Goal: Information Seeking & Learning: Check status

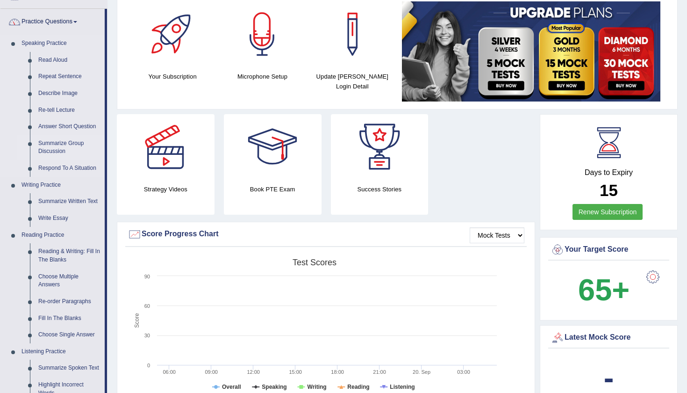
scroll to position [65, 0]
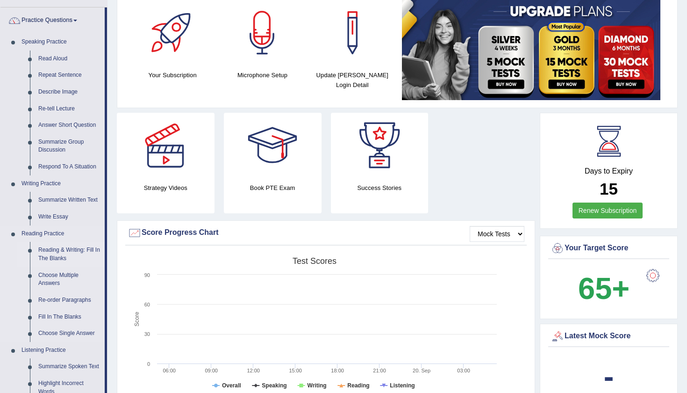
click at [54, 243] on link "Reading & Writing: Fill In The Blanks" at bounding box center [69, 254] width 71 height 25
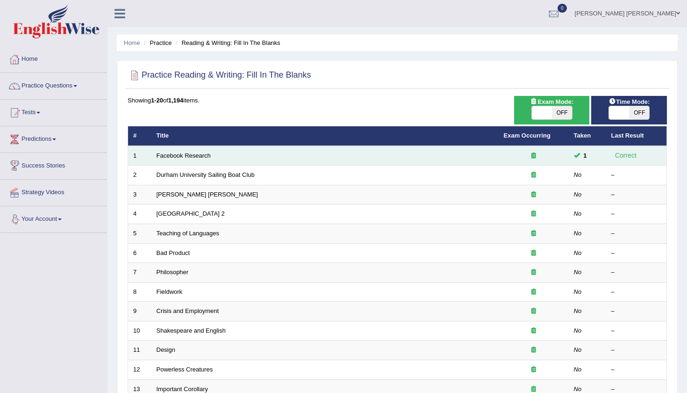
click at [201, 148] on td "Facebook Research" at bounding box center [324, 156] width 347 height 20
click at [195, 152] on link "Facebook Research" at bounding box center [184, 155] width 54 height 7
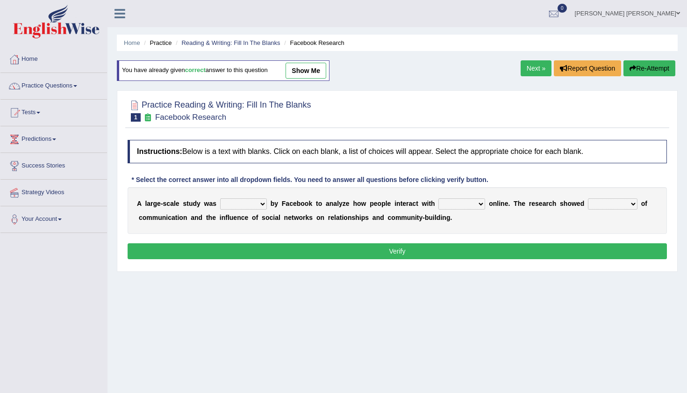
click at [523, 71] on link "Next »" at bounding box center [536, 68] width 31 height 16
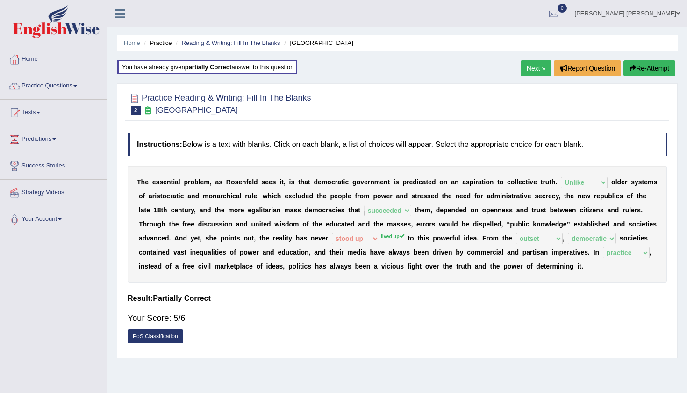
select select "Unlike"
select select "succeeded"
select select "stood up"
select select "outset"
select select "democratic"
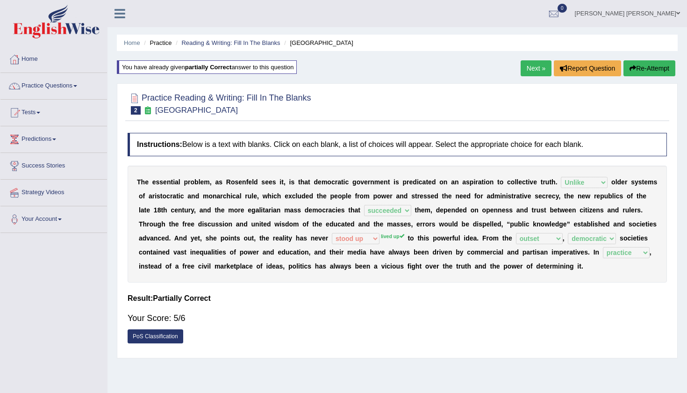
select select "practice"
drag, startPoint x: 382, startPoint y: 233, endPoint x: 415, endPoint y: 228, distance: 33.0
click at [415, 228] on div "T h e e s s e n t i a l p r o b l e m , a s R o s e n f e l d s e e s i t , i s…" at bounding box center [397, 223] width 539 height 117
click at [535, 72] on link "Next »" at bounding box center [536, 68] width 31 height 16
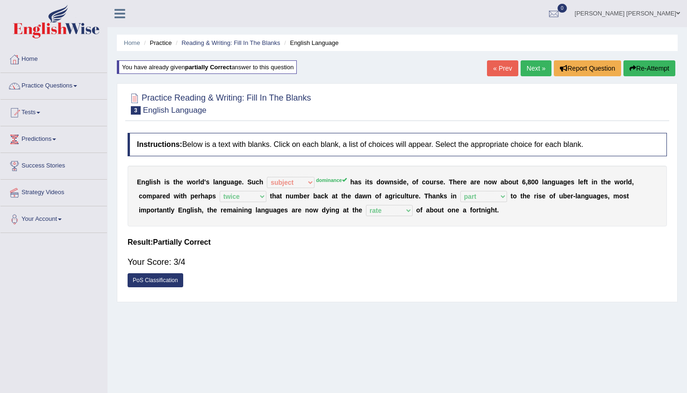
select select "subject"
select select "twice"
select select "part"
select select "rate"
click at [252, 183] on b "u" at bounding box center [254, 181] width 4 height 7
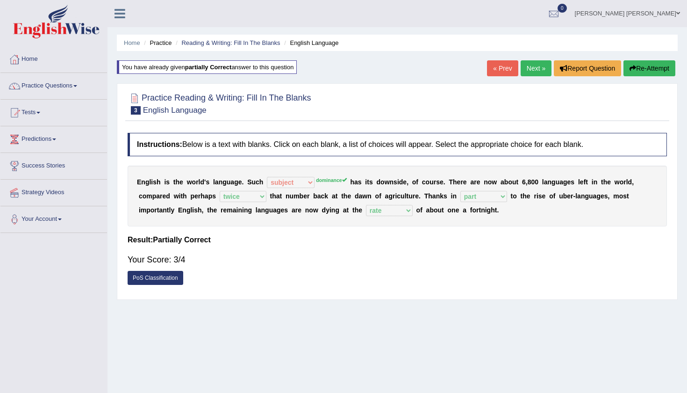
click at [527, 73] on link "Next »" at bounding box center [536, 68] width 31 height 16
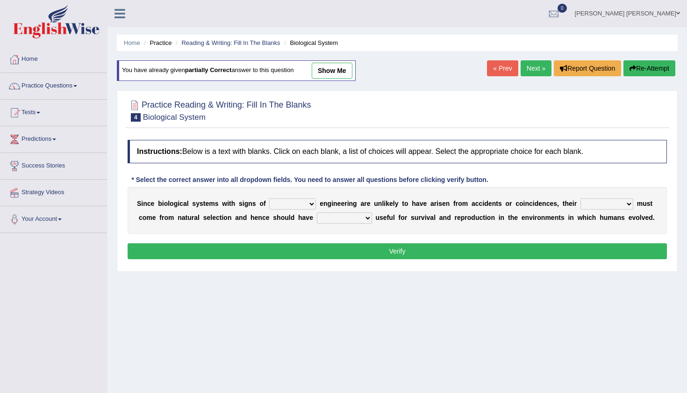
click at [325, 79] on div "You have already given partially correct answer to this question show me" at bounding box center [236, 70] width 239 height 21
click at [327, 75] on link "show me" at bounding box center [332, 71] width 41 height 16
select select "complex"
select select "structures"
select select "functions"
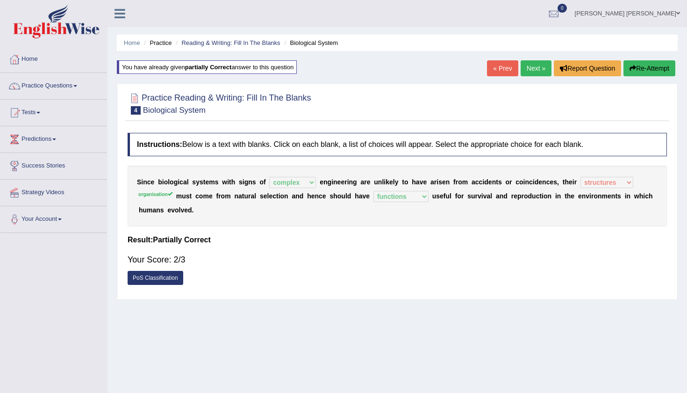
drag, startPoint x: 193, startPoint y: 178, endPoint x: 223, endPoint y: 184, distance: 30.9
click at [223, 184] on div "S i n c e b i o l o g i c a l s y s t e m s w i t h s i g n s o f system nation…" at bounding box center [397, 195] width 539 height 61
click at [529, 75] on link "Next »" at bounding box center [536, 68] width 31 height 16
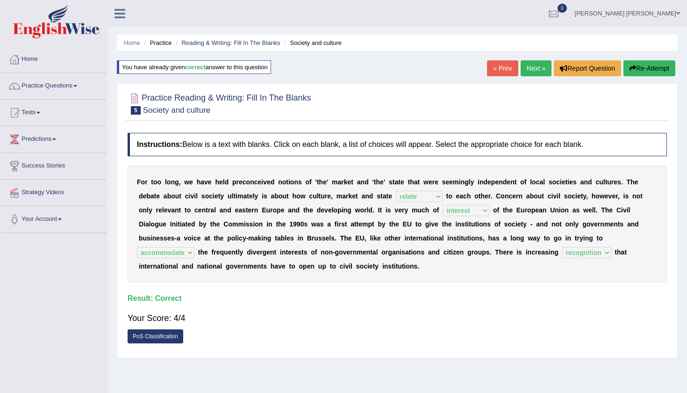
select select "relate"
select select "interest"
select select "accommodate"
select select "recognition"
click at [540, 71] on link "Next »" at bounding box center [536, 68] width 31 height 16
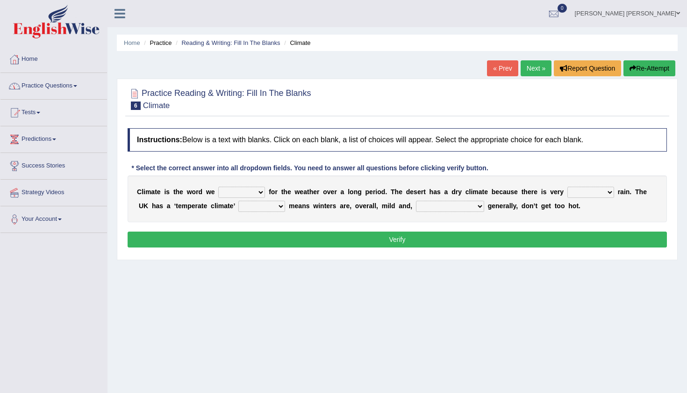
click at [65, 86] on link "Practice Questions" at bounding box center [53, 84] width 107 height 23
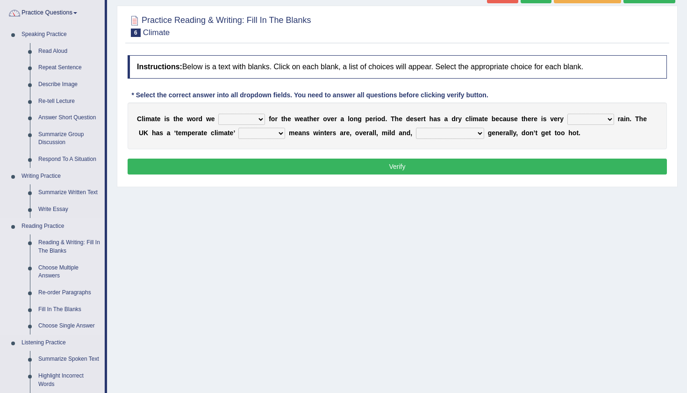
scroll to position [73, 0]
click at [57, 286] on link "Re-order Paragraphs" at bounding box center [69, 292] width 71 height 17
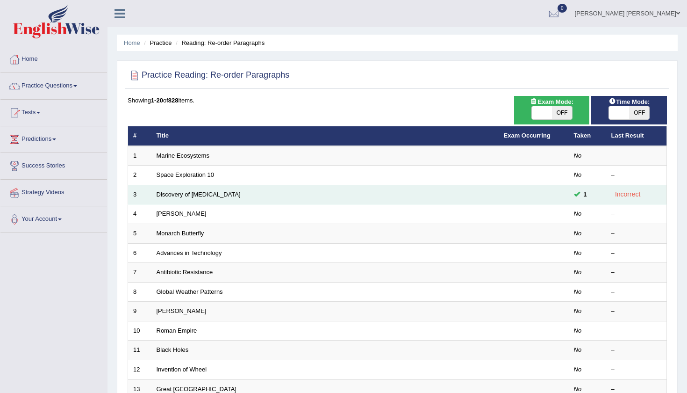
click at [190, 187] on td "Discovery of [MEDICAL_DATA]" at bounding box center [324, 195] width 347 height 20
click at [191, 195] on link "Discovery of [MEDICAL_DATA]" at bounding box center [199, 194] width 84 height 7
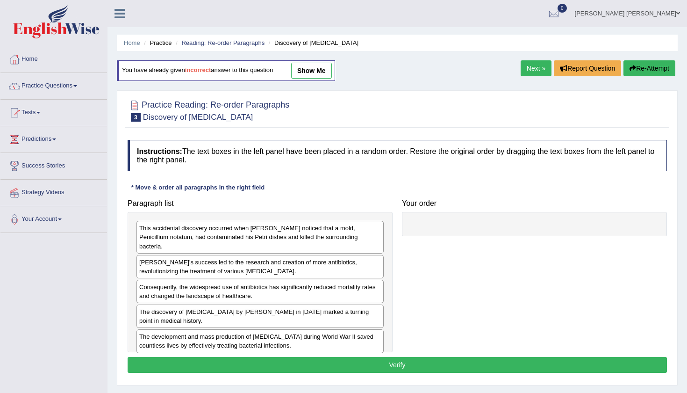
click at [318, 72] on link "show me" at bounding box center [311, 71] width 41 height 16
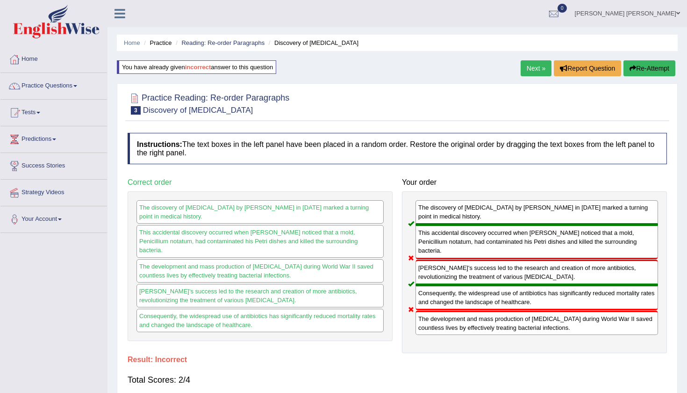
scroll to position [26, 0]
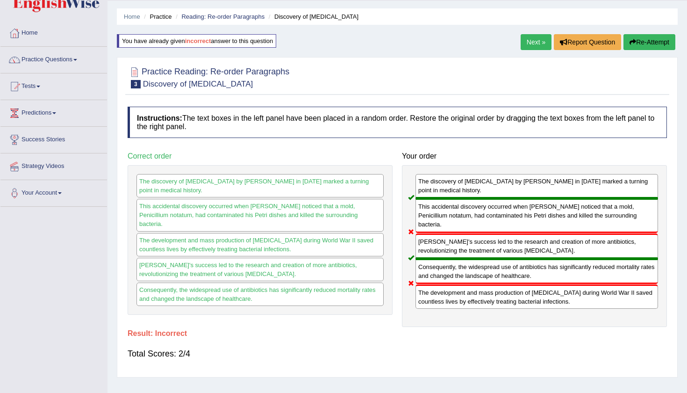
click at [539, 48] on link "Next »" at bounding box center [536, 42] width 31 height 16
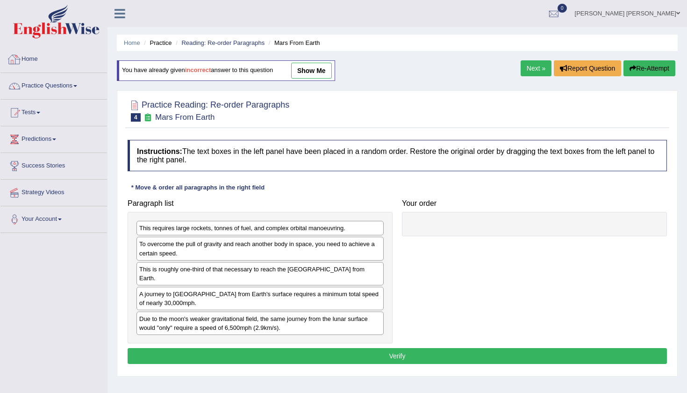
click at [323, 75] on link "show me" at bounding box center [311, 71] width 41 height 16
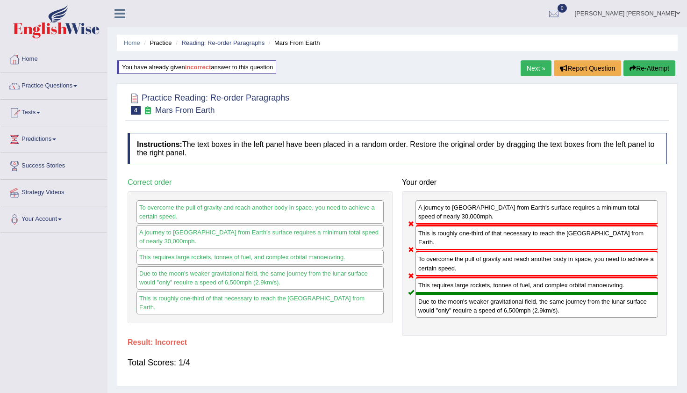
click at [532, 73] on link "Next »" at bounding box center [536, 68] width 31 height 16
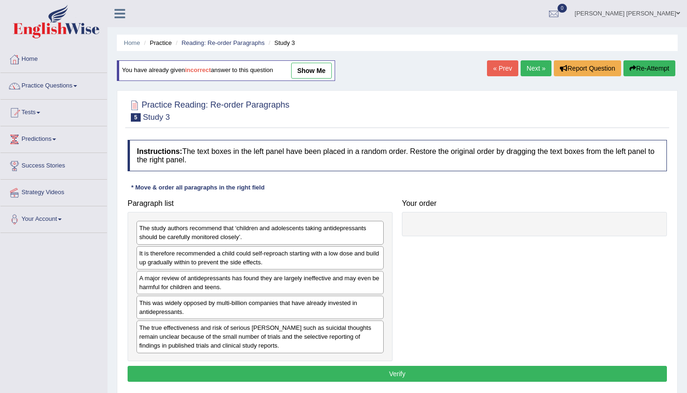
click at [311, 74] on link "show me" at bounding box center [311, 71] width 41 height 16
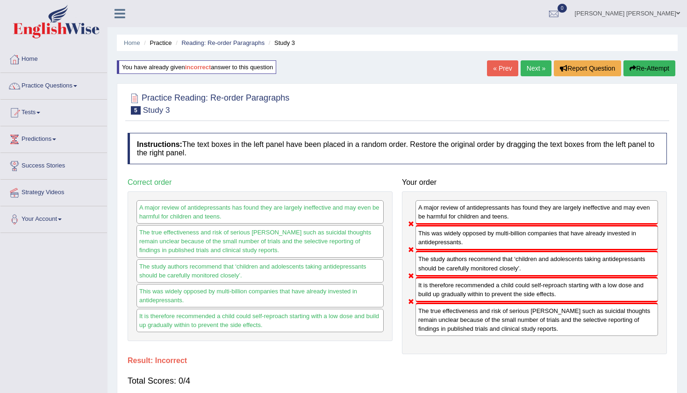
click at [534, 70] on link "Next »" at bounding box center [536, 68] width 31 height 16
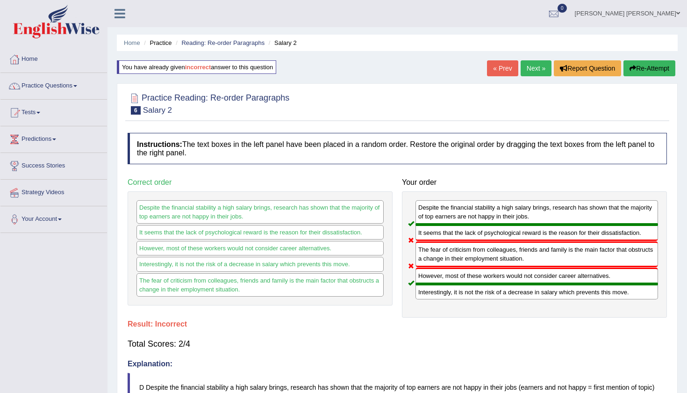
click at [74, 78] on link "Practice Questions" at bounding box center [53, 84] width 107 height 23
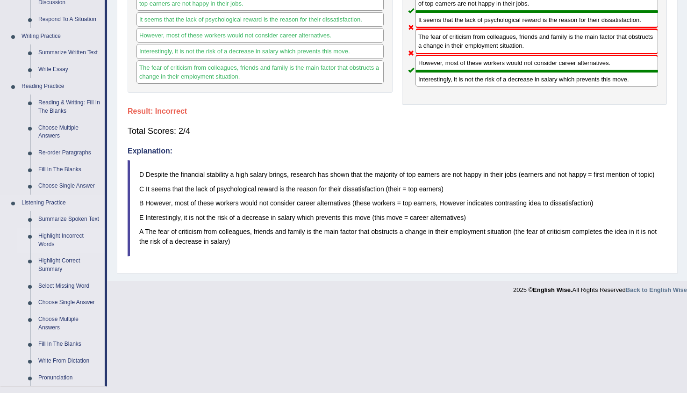
scroll to position [214, 0]
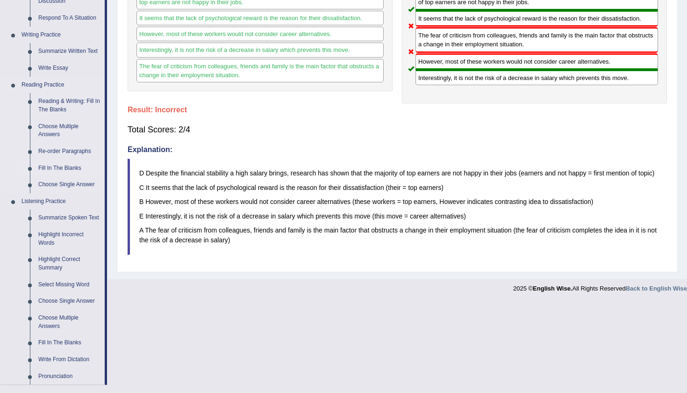
click at [61, 163] on link "Fill In The Blanks" at bounding box center [69, 168] width 71 height 17
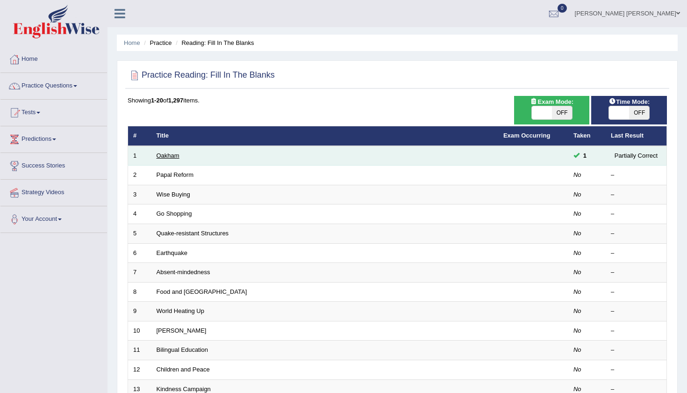
click at [170, 156] on link "Oakham" at bounding box center [168, 155] width 23 height 7
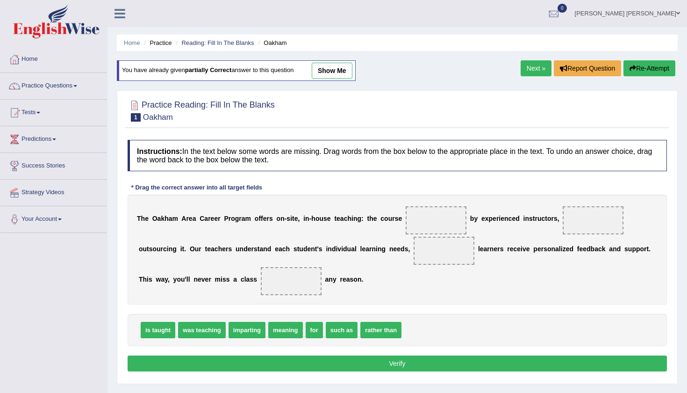
click at [352, 70] on link "show me" at bounding box center [332, 71] width 41 height 16
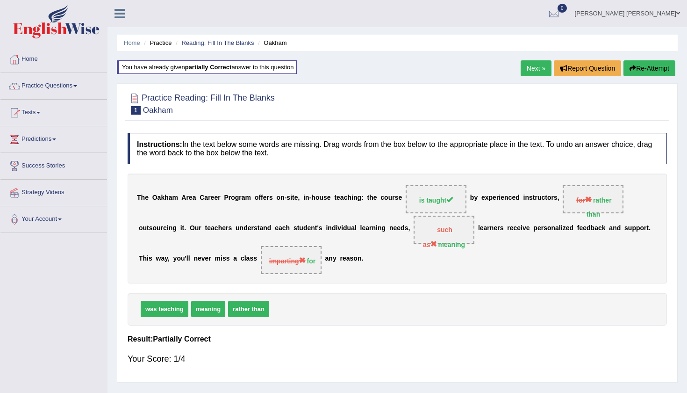
drag, startPoint x: 305, startPoint y: 197, endPoint x: 358, endPoint y: 195, distance: 52.8
click at [358, 195] on div "T h e O a k h a m A r e a C a r e e r P r o g r a m o f f e r s o n - s i t e ,…" at bounding box center [397, 228] width 539 height 110
click at [523, 68] on link "Next »" at bounding box center [536, 68] width 31 height 16
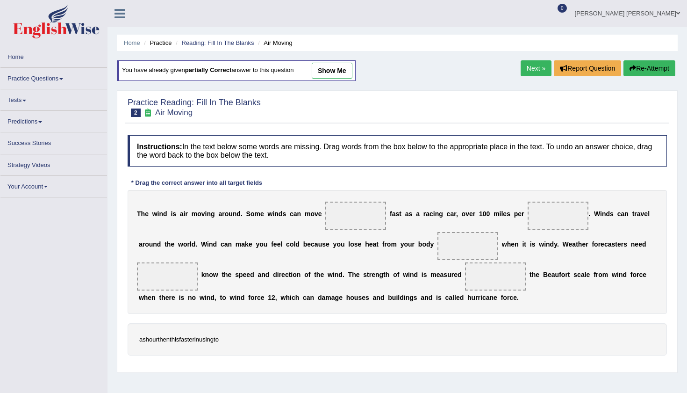
click at [337, 72] on link "show me" at bounding box center [332, 71] width 41 height 16
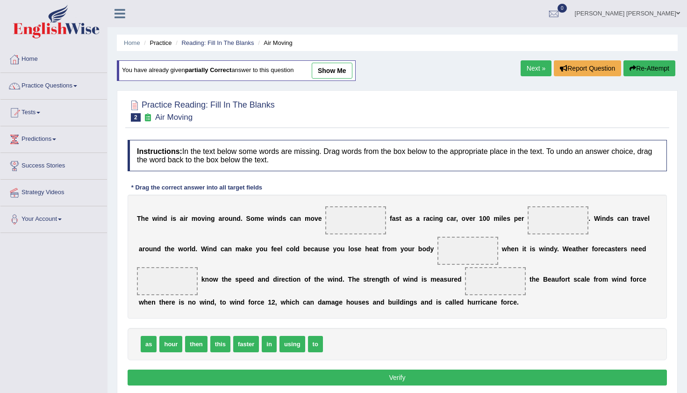
click at [337, 72] on link "show me" at bounding box center [332, 71] width 41 height 16
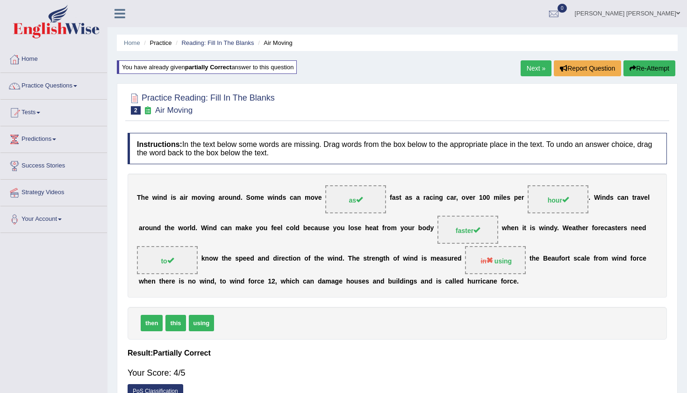
click at [529, 63] on link "Next »" at bounding box center [536, 68] width 31 height 16
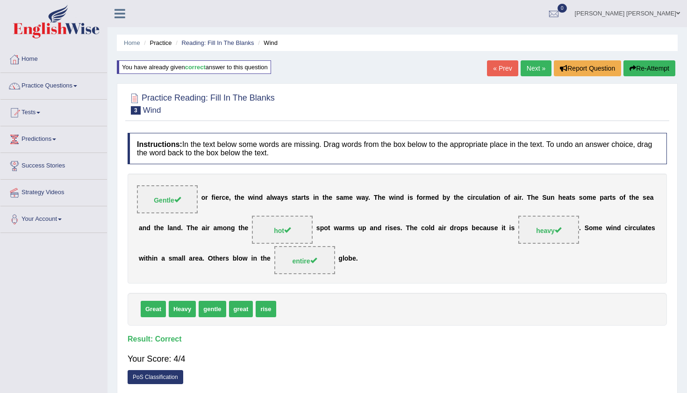
click at [530, 64] on link "Next »" at bounding box center [536, 68] width 31 height 16
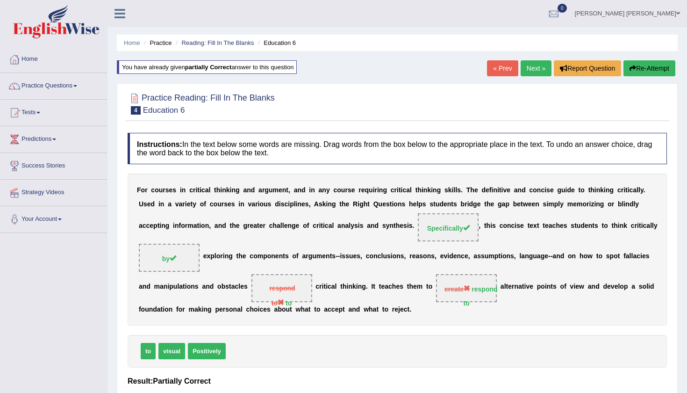
click at [541, 68] on link "Next »" at bounding box center [536, 68] width 31 height 16
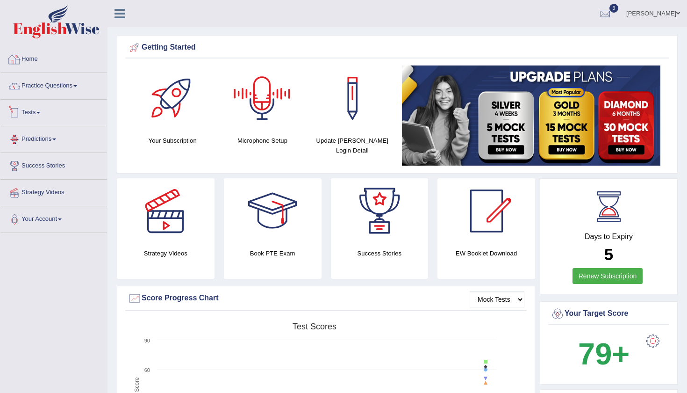
click at [37, 112] on link "Tests" at bounding box center [53, 111] width 107 height 23
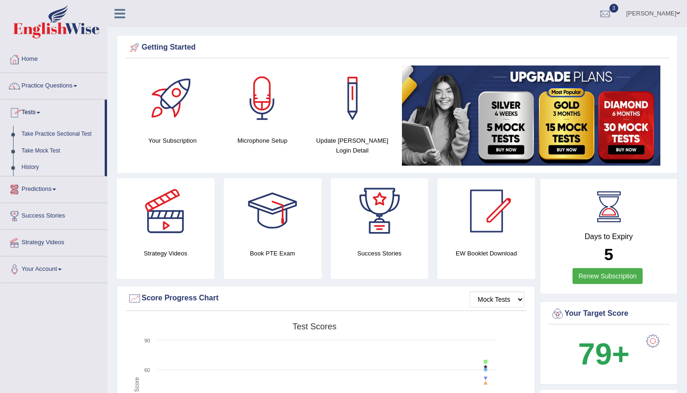
click at [33, 167] on link "History" at bounding box center [60, 167] width 87 height 17
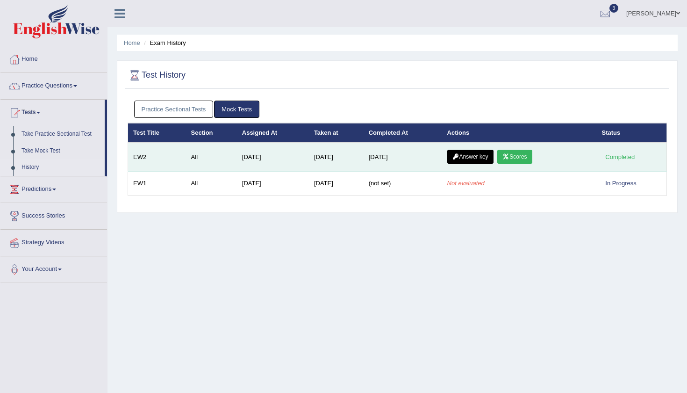
click at [526, 157] on link "Scores" at bounding box center [514, 157] width 35 height 14
click at [480, 150] on link "Answer key" at bounding box center [470, 157] width 46 height 14
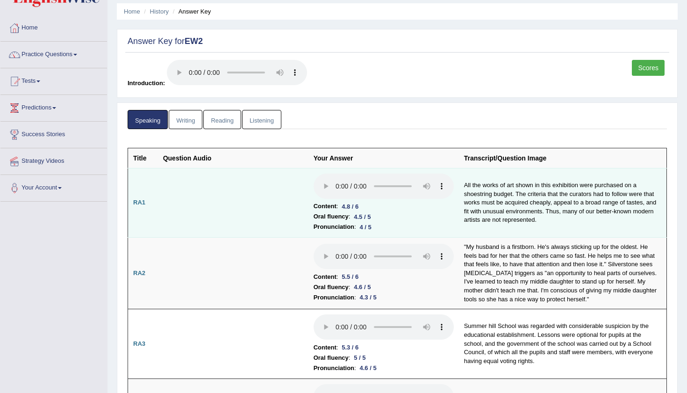
click at [314, 173] on audio at bounding box center [384, 185] width 140 height 25
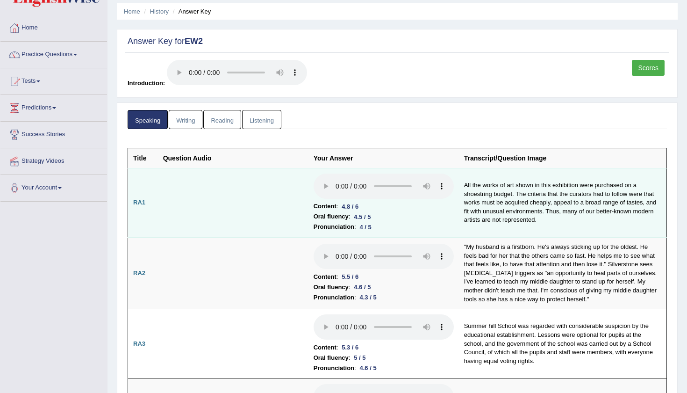
click at [314, 173] on audio at bounding box center [384, 185] width 140 height 25
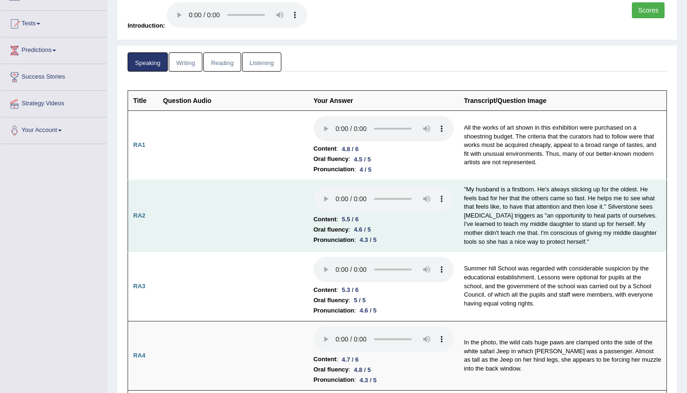
scroll to position [88, 0]
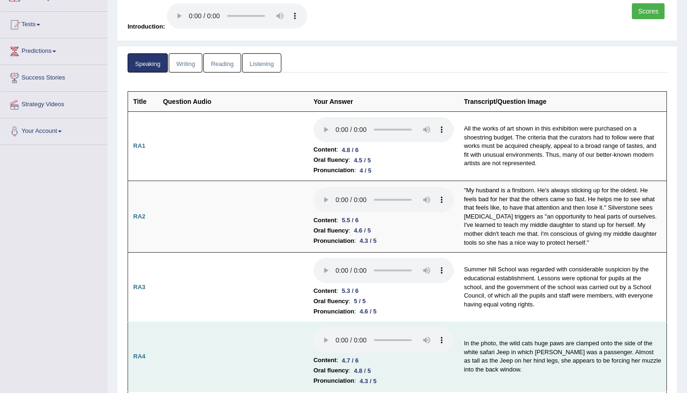
click at [314, 327] on audio at bounding box center [384, 339] width 140 height 25
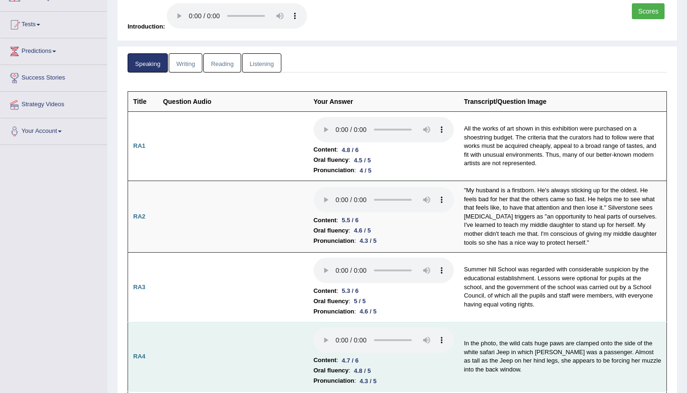
drag, startPoint x: 337, startPoint y: 293, endPoint x: 319, endPoint y: 292, distance: 18.2
click at [319, 327] on audio at bounding box center [384, 339] width 140 height 25
click at [314, 327] on audio at bounding box center [384, 339] width 140 height 25
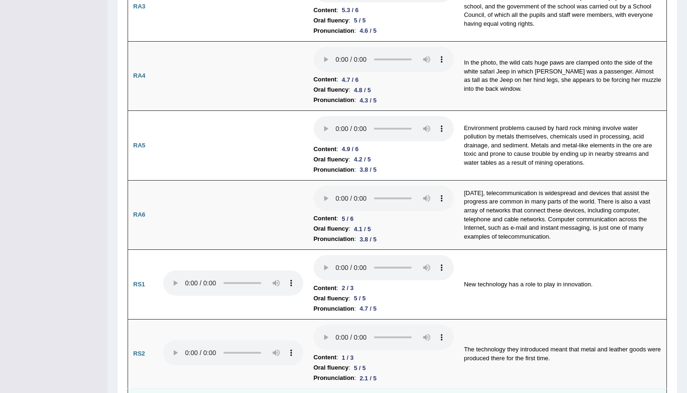
scroll to position [368, 0]
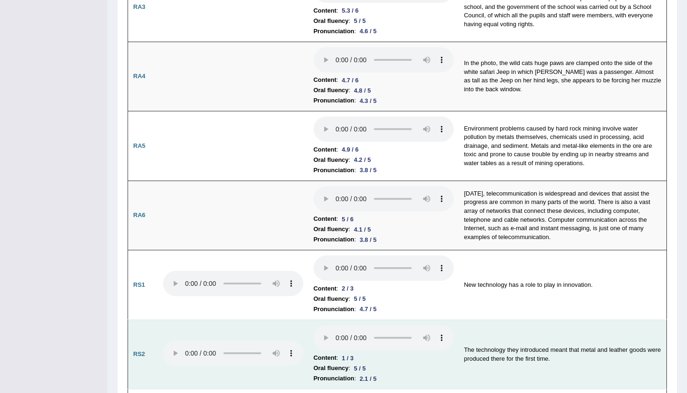
click at [314, 325] on audio at bounding box center [384, 337] width 140 height 25
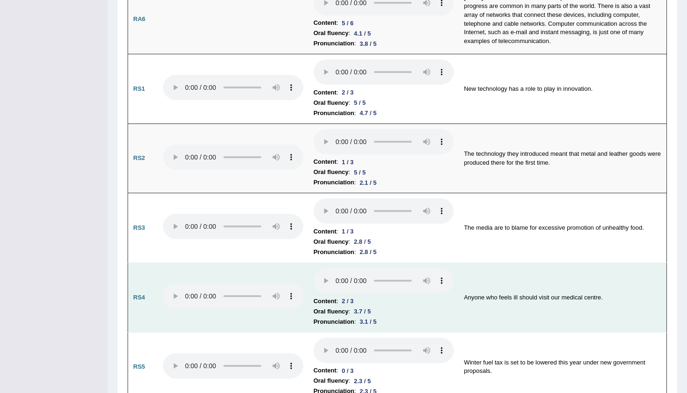
scroll to position [564, 0]
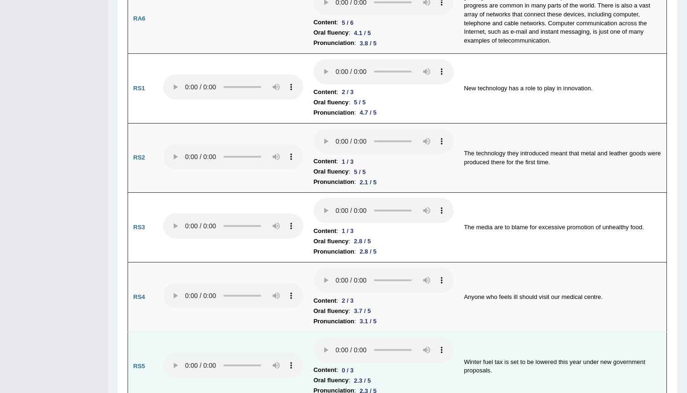
click at [314, 337] on audio at bounding box center [384, 349] width 140 height 25
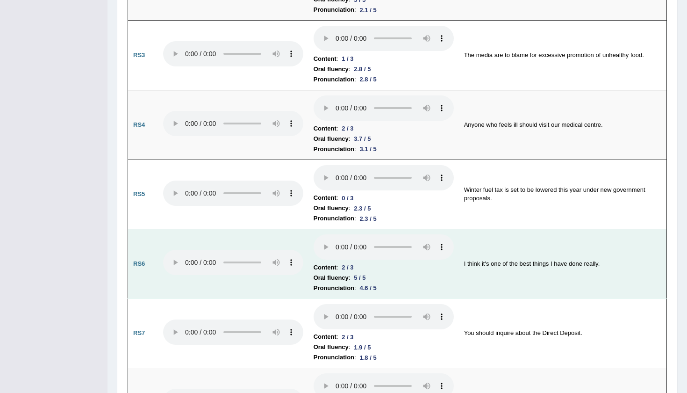
scroll to position [749, 0]
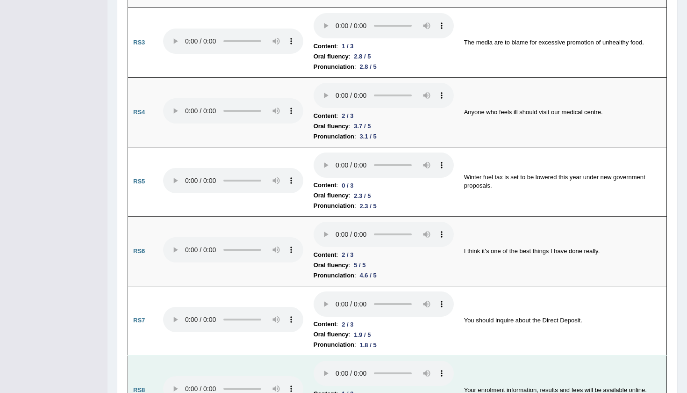
click at [314, 360] on audio at bounding box center [384, 372] width 140 height 25
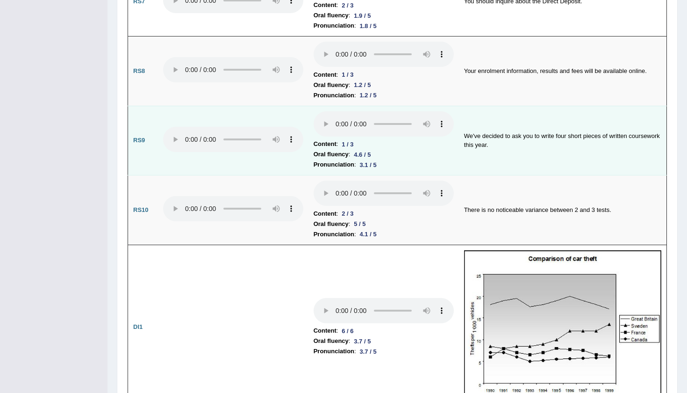
scroll to position [1057, 0]
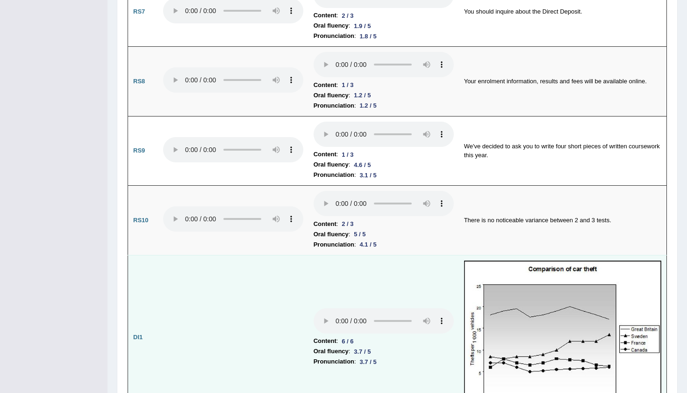
click at [314, 308] on audio at bounding box center [384, 320] width 140 height 25
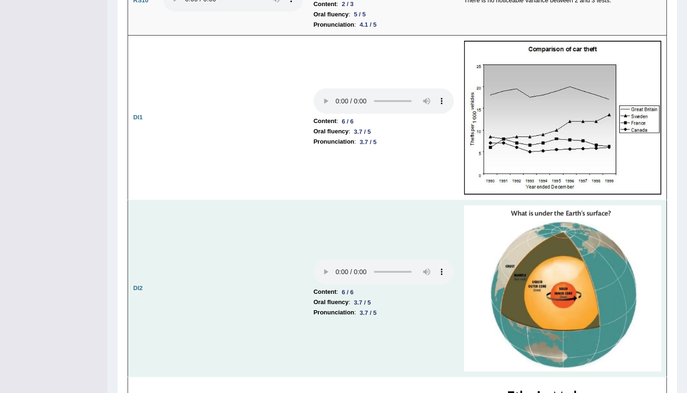
scroll to position [1277, 0]
click at [314, 259] on audio at bounding box center [384, 271] width 140 height 25
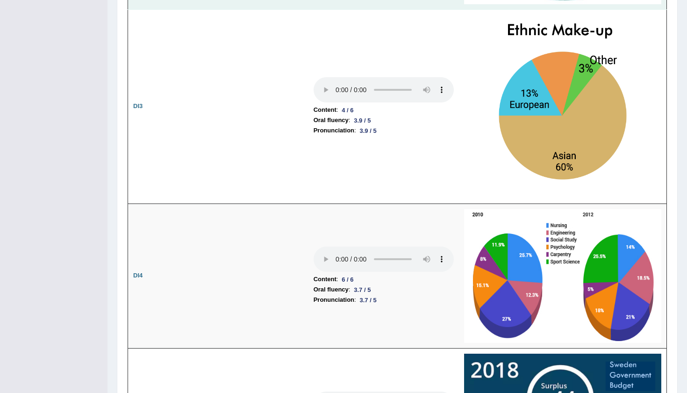
scroll to position [1647, 0]
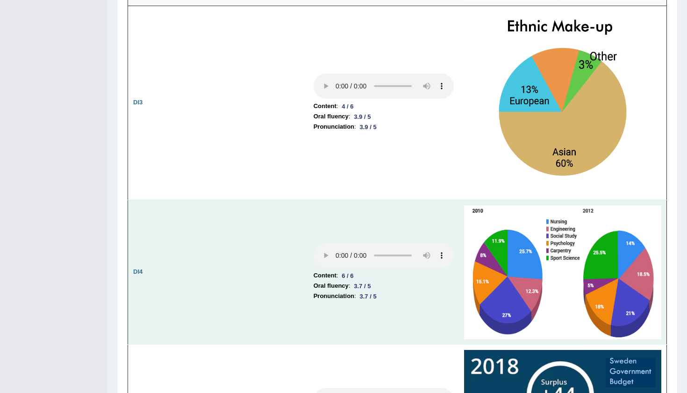
click at [314, 243] on audio at bounding box center [384, 255] width 140 height 25
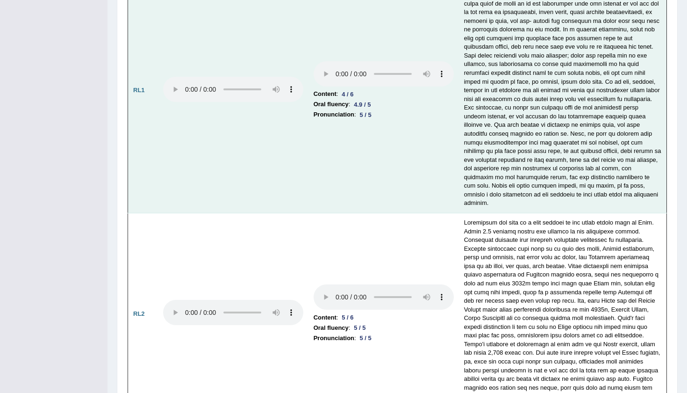
scroll to position [2179, 0]
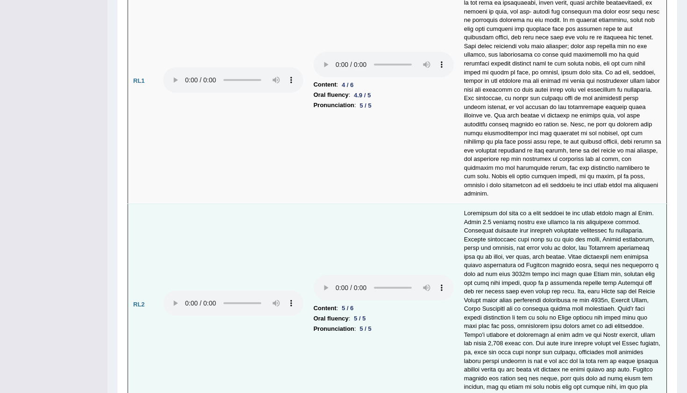
click at [314, 275] on audio at bounding box center [384, 287] width 140 height 25
click at [176, 290] on audio at bounding box center [233, 302] width 140 height 25
click at [169, 290] on audio at bounding box center [233, 302] width 140 height 25
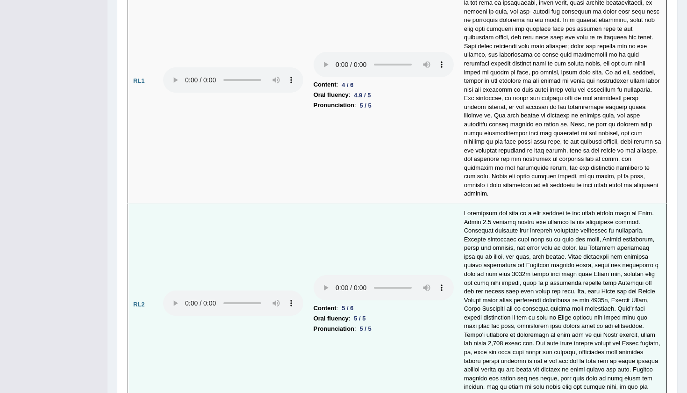
click at [173, 290] on audio at bounding box center [233, 302] width 140 height 25
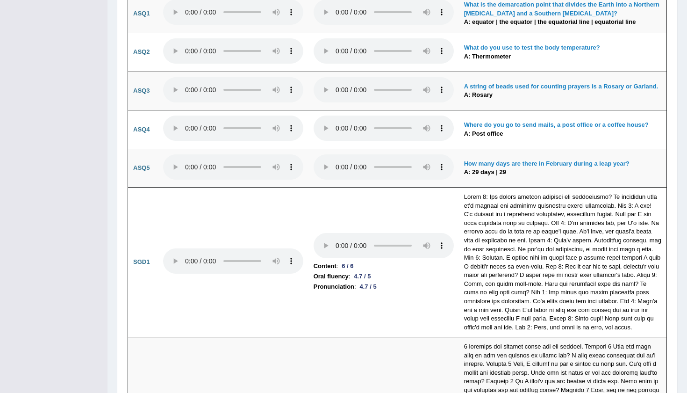
scroll to position [2798, 0]
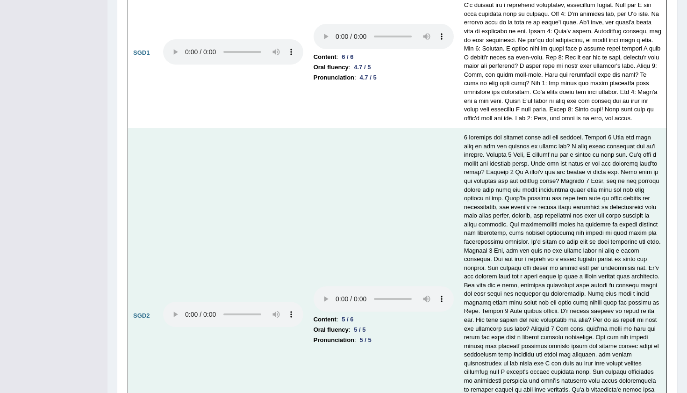
click at [314, 286] on audio at bounding box center [384, 298] width 140 height 25
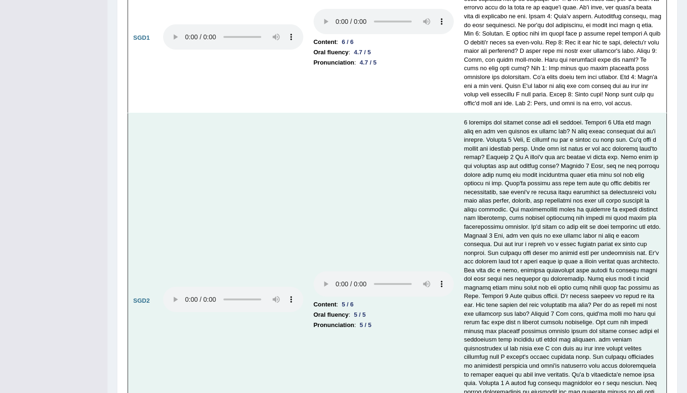
scroll to position [2813, 0]
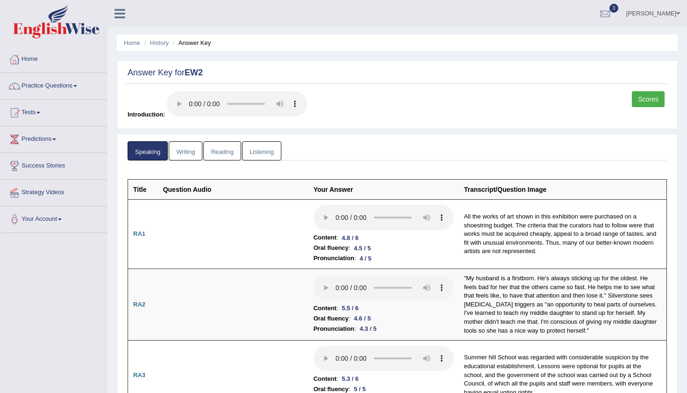
scroll to position [0, 0]
click at [186, 145] on link "Writing" at bounding box center [186, 150] width 34 height 19
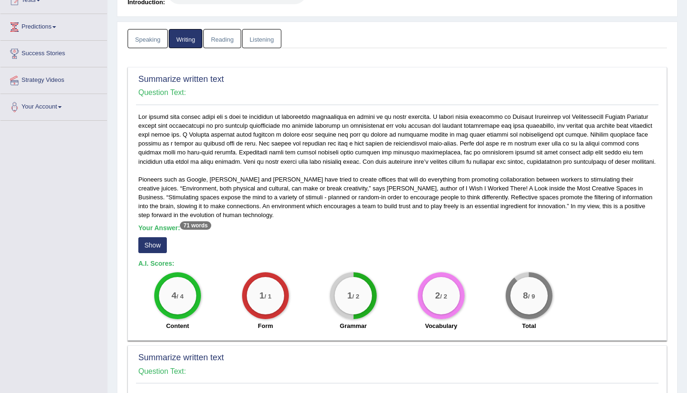
scroll to position [129, 0]
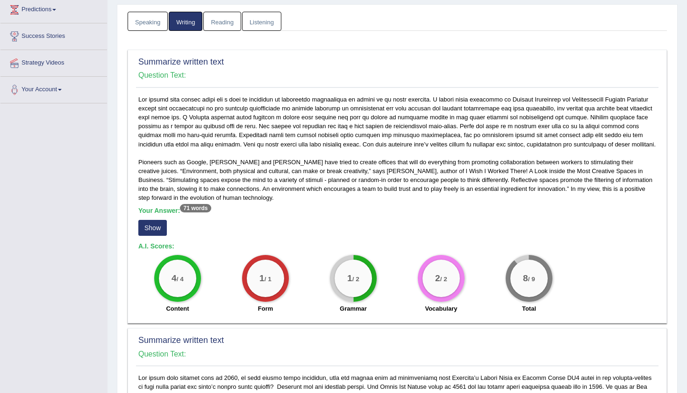
click at [143, 232] on div "Your Answer: 71 words Show" at bounding box center [397, 222] width 518 height 31
click at [146, 229] on button "Show" at bounding box center [152, 228] width 29 height 16
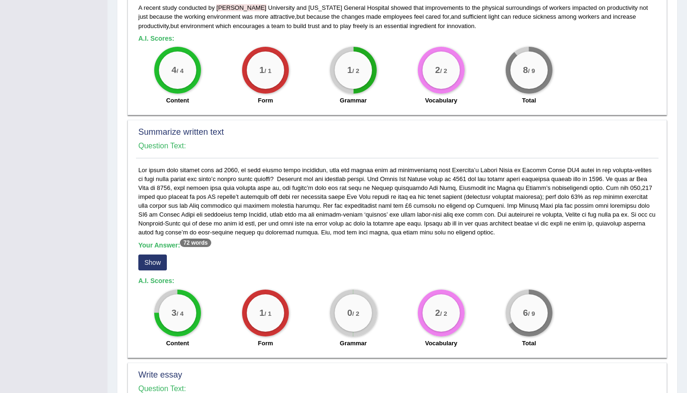
scroll to position [456, 0]
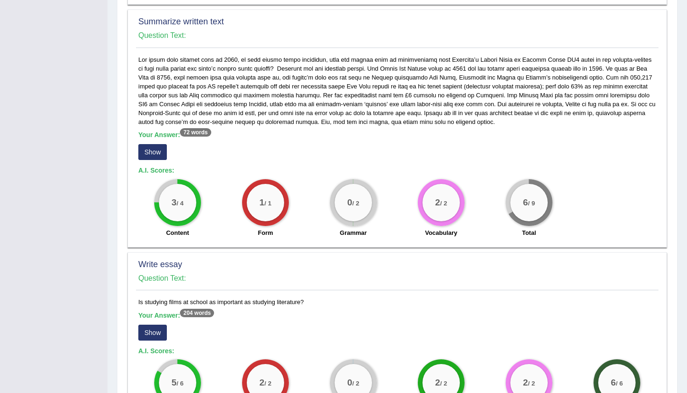
click at [157, 144] on button "Show" at bounding box center [152, 152] width 29 height 16
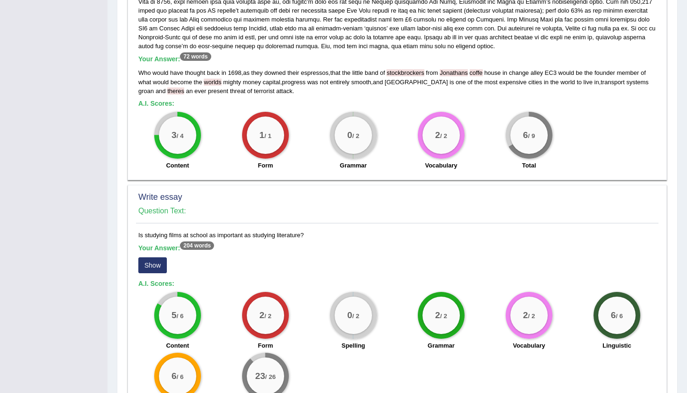
scroll to position [537, 0]
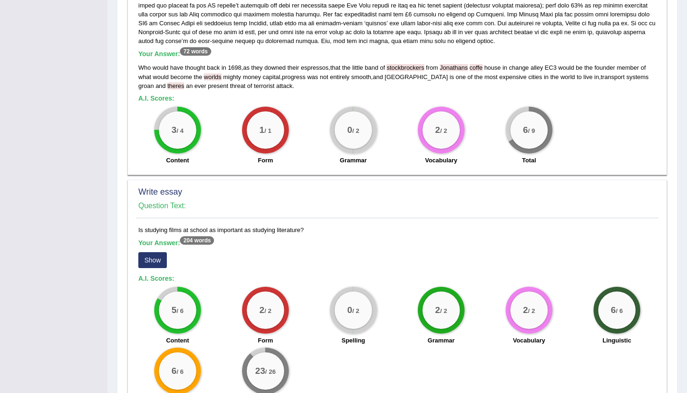
click at [156, 254] on button "Show" at bounding box center [152, 260] width 29 height 16
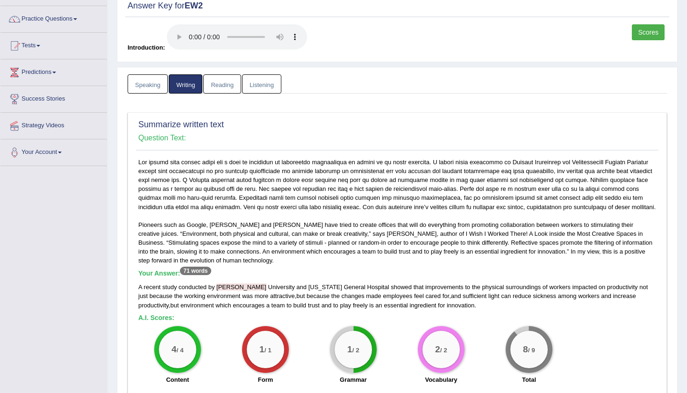
scroll to position [67, 0]
click at [219, 74] on link "Reading" at bounding box center [221, 83] width 37 height 19
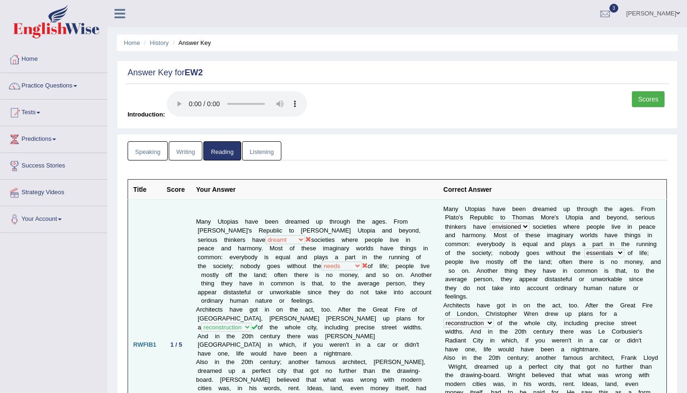
scroll to position [0, 0]
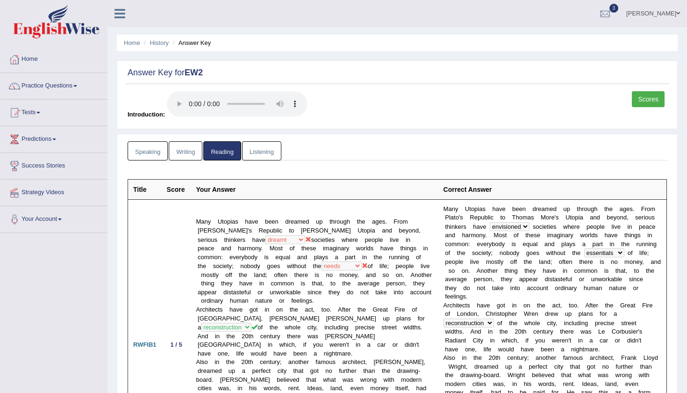
drag, startPoint x: 501, startPoint y: 7, endPoint x: 251, endPoint y: 134, distance: 279.9
click at [251, 141] on link "Listening" at bounding box center [261, 150] width 39 height 19
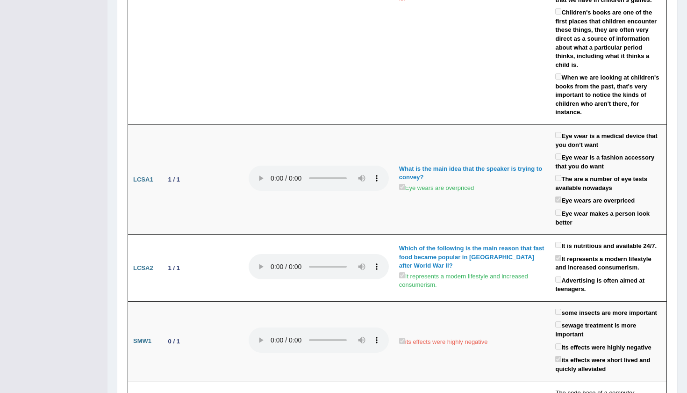
scroll to position [1546, 0]
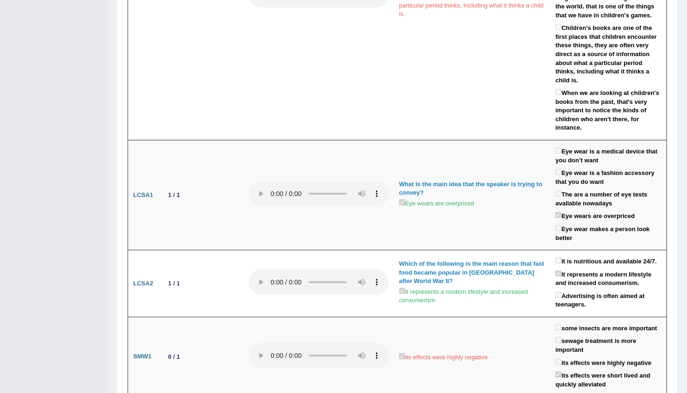
drag, startPoint x: 158, startPoint y: 44, endPoint x: 185, endPoint y: 42, distance: 26.3
drag, startPoint x: 166, startPoint y: 245, endPoint x: 207, endPoint y: 243, distance: 40.3
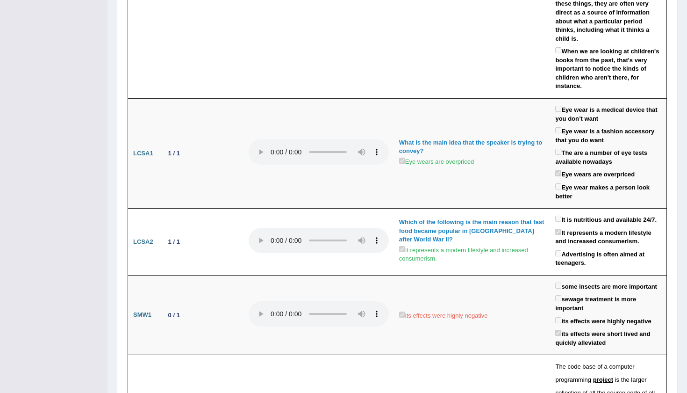
scroll to position [1588, 0]
drag, startPoint x: 165, startPoint y: 210, endPoint x: 187, endPoint y: 209, distance: 22.0
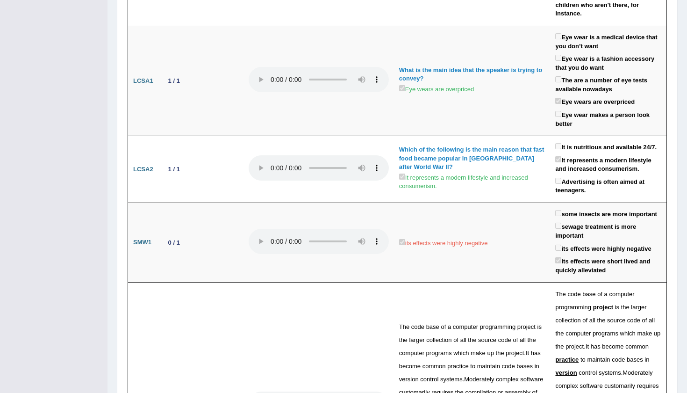
scroll to position [1660, 0]
drag, startPoint x: 171, startPoint y: 260, endPoint x: 172, endPoint y: 316, distance: 55.6
